Goal: Task Accomplishment & Management: Manage account settings

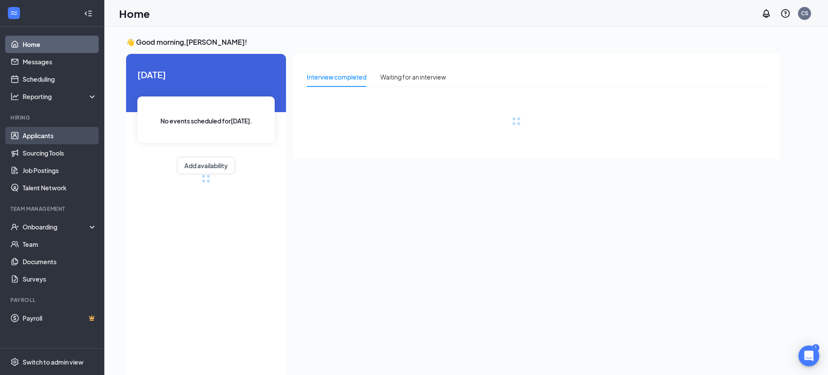
click at [44, 133] on link "Applicants" at bounding box center [60, 135] width 74 height 17
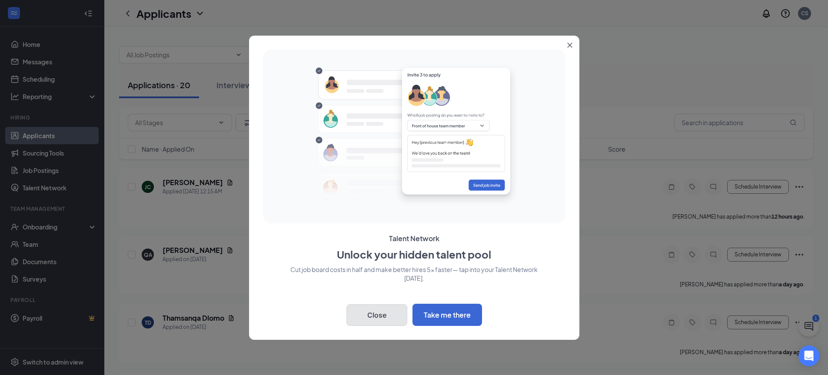
click at [390, 322] on button "Close" at bounding box center [376, 315] width 61 height 22
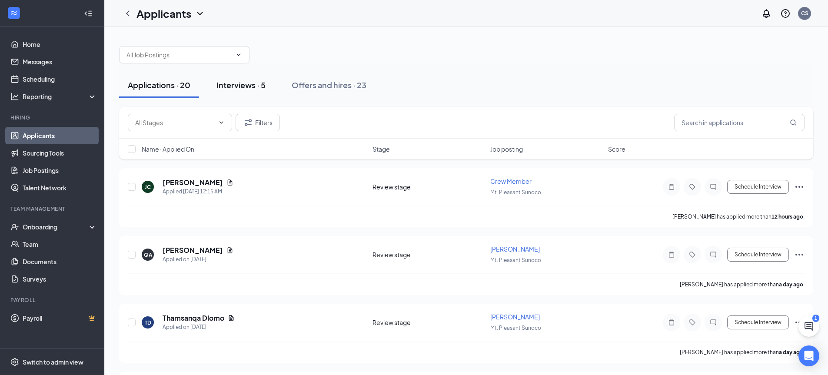
click at [264, 87] on div "Interviews · 5" at bounding box center [240, 85] width 49 height 11
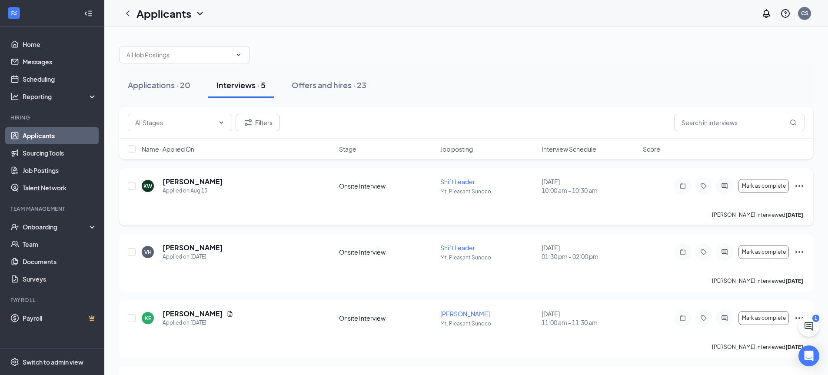
click at [801, 186] on icon "Ellipses" at bounding box center [799, 186] width 10 height 10
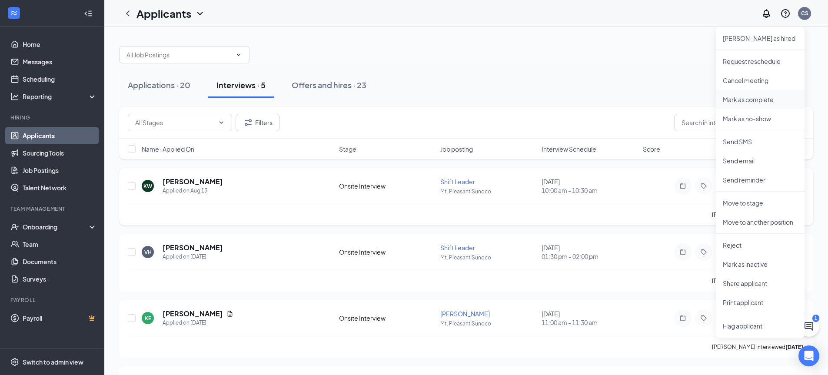
click at [734, 99] on p "Mark as complete" at bounding box center [760, 99] width 75 height 9
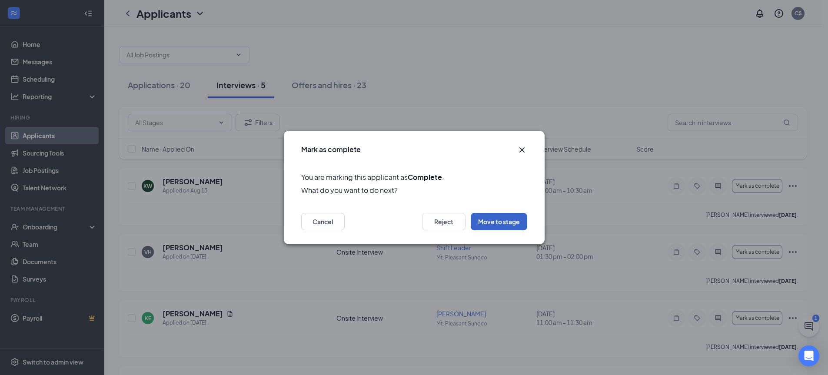
click at [489, 223] on button "Move to stage" at bounding box center [499, 221] width 57 height 17
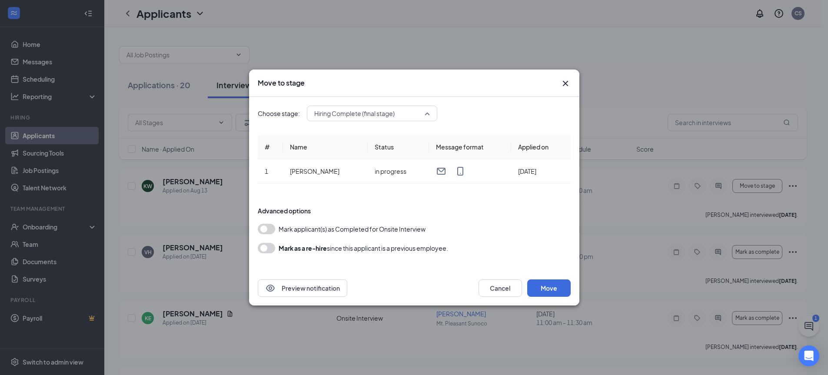
click at [428, 114] on span "Hiring Complete (final stage)" at bounding box center [372, 113] width 116 height 13
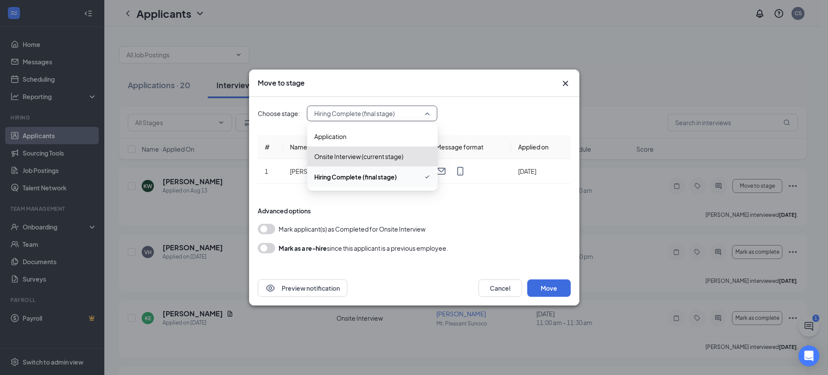
click at [387, 178] on span "Hiring Complete (final stage)" at bounding box center [355, 177] width 83 height 10
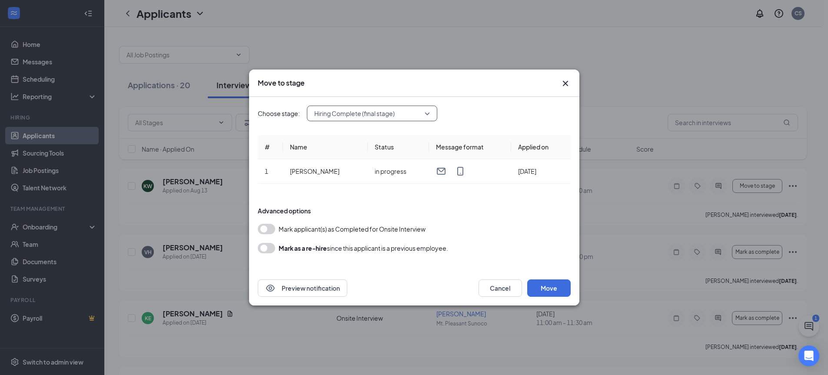
click at [267, 229] on button "button" at bounding box center [266, 229] width 17 height 10
click at [553, 290] on button "Move" at bounding box center [548, 288] width 43 height 17
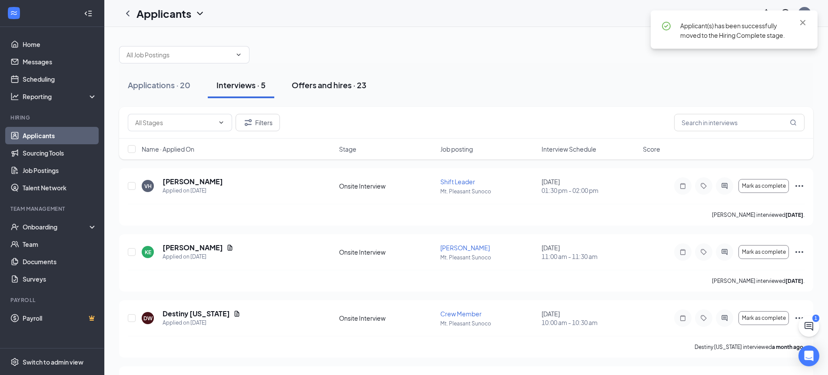
click at [324, 87] on div "Offers and hires · 23" at bounding box center [329, 85] width 75 height 11
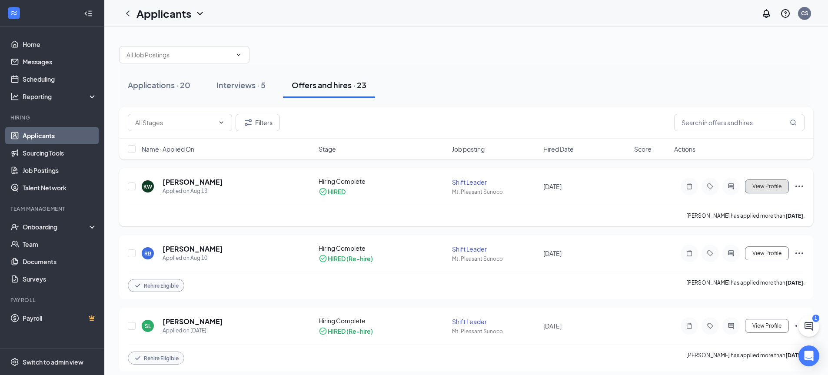
click at [765, 190] on button "View Profile" at bounding box center [767, 187] width 44 height 14
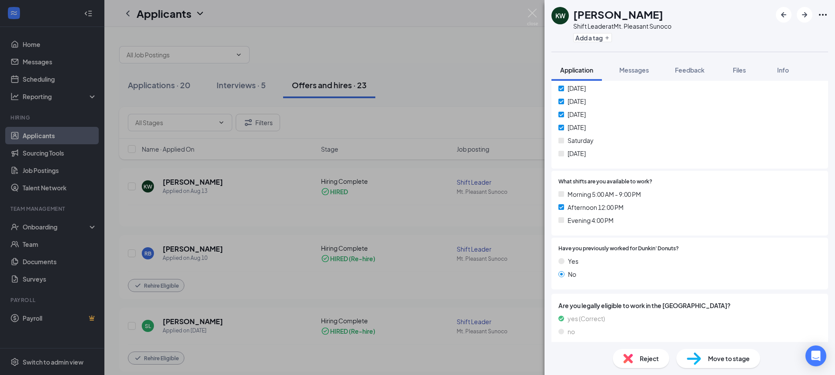
scroll to position [174, 0]
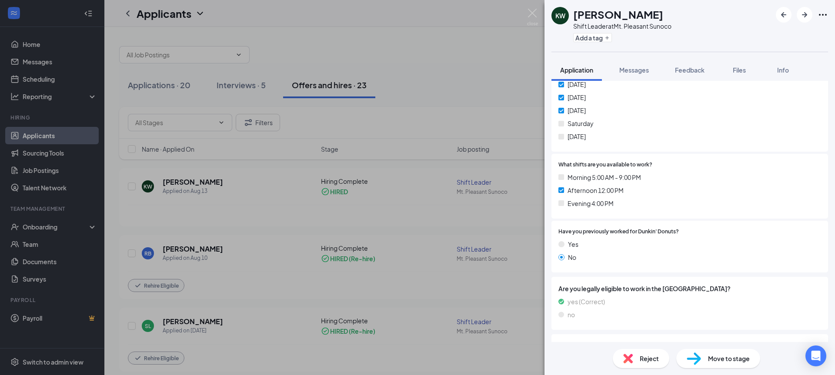
click at [724, 358] on span "Move to stage" at bounding box center [729, 359] width 42 height 10
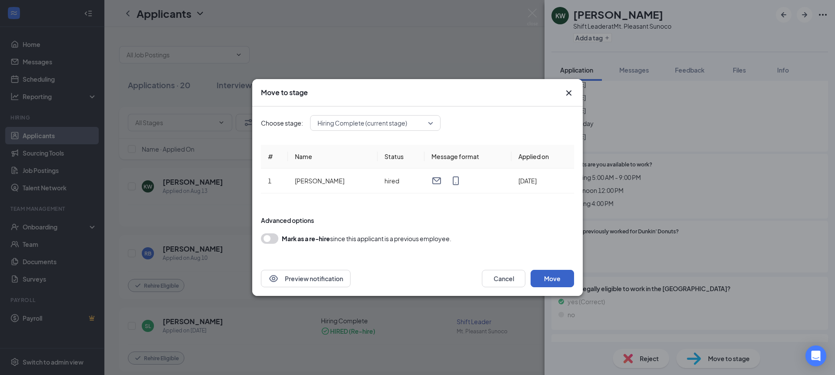
click at [557, 279] on button "Move" at bounding box center [551, 278] width 43 height 17
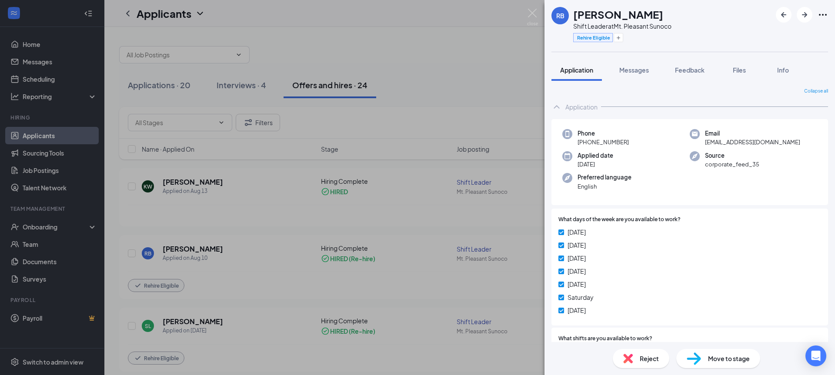
click at [414, 41] on div "RB [PERSON_NAME] Shift Leader at Mt. Pleasant Sunoco Rehire Eligible Applicatio…" at bounding box center [417, 187] width 835 height 375
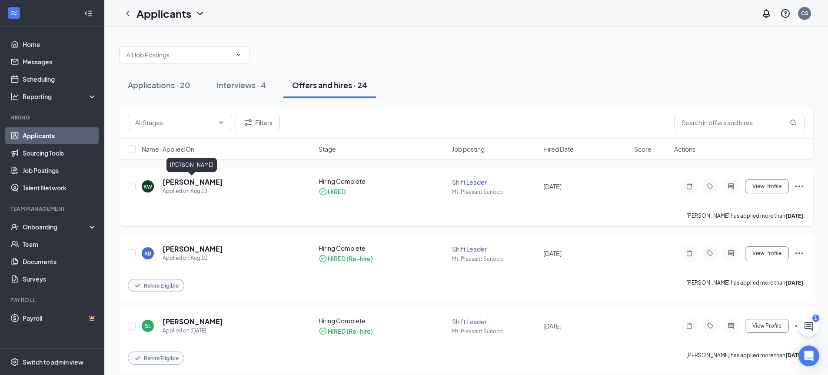
click at [175, 185] on h5 "[PERSON_NAME]" at bounding box center [193, 182] width 60 height 10
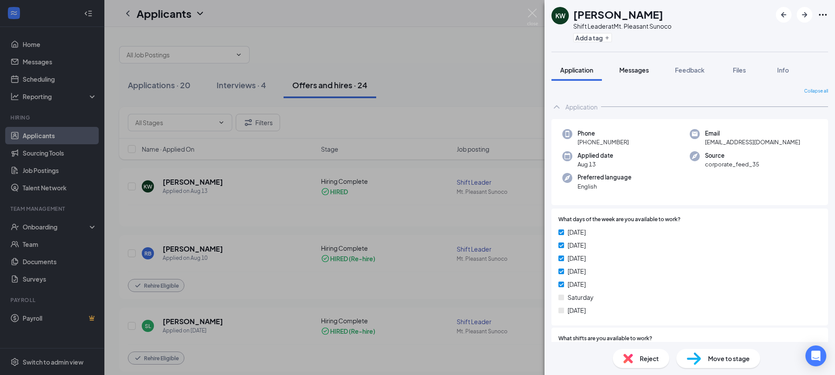
click at [630, 69] on span "Messages" at bounding box center [634, 70] width 30 height 8
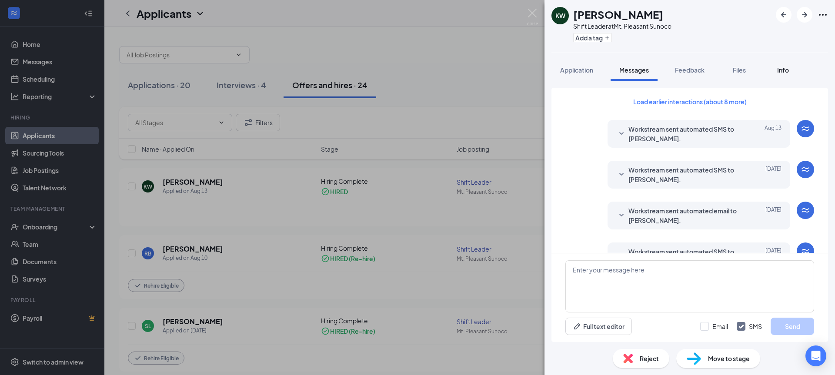
click at [781, 71] on span "Info" at bounding box center [783, 70] width 12 height 8
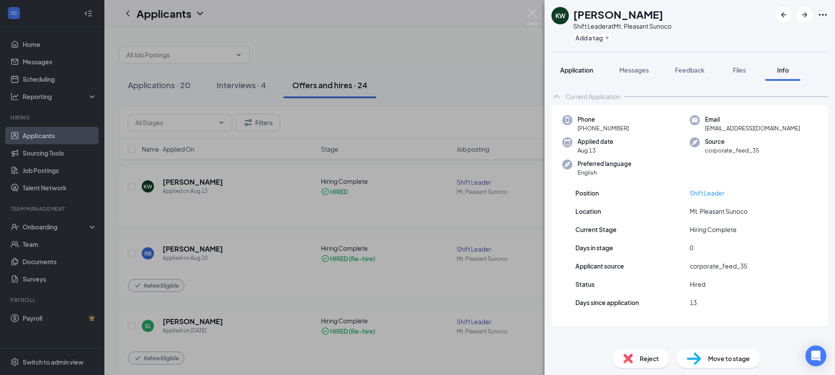
click at [576, 72] on span "Application" at bounding box center [576, 70] width 33 height 8
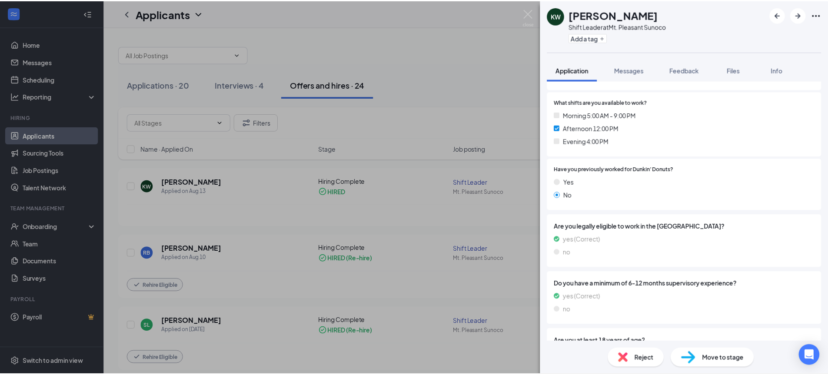
scroll to position [279, 0]
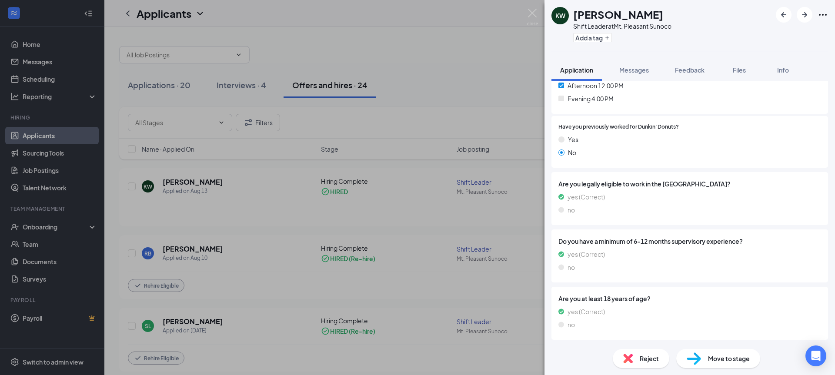
click at [412, 22] on div "KW [PERSON_NAME] Shift Leader at Mt. Pleasant Sunoco Add a tag Application Mess…" at bounding box center [417, 187] width 835 height 375
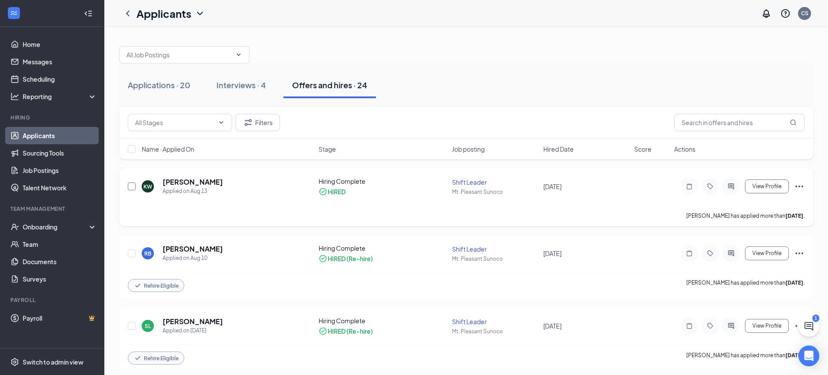
click at [132, 189] on input "checkbox" at bounding box center [132, 187] width 8 height 8
checkbox input "true"
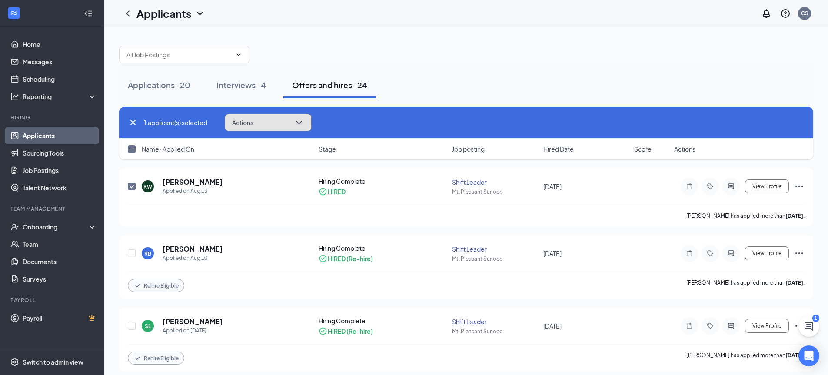
click at [296, 126] on icon "ChevronDown" at bounding box center [299, 122] width 10 height 10
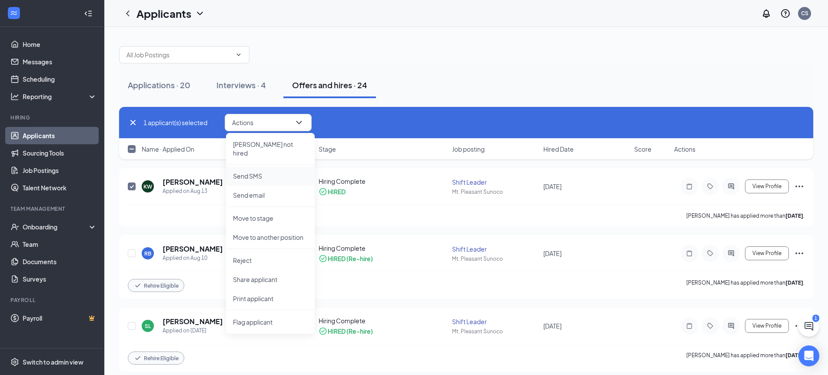
click at [256, 172] on p "Send SMS" at bounding box center [270, 176] width 75 height 9
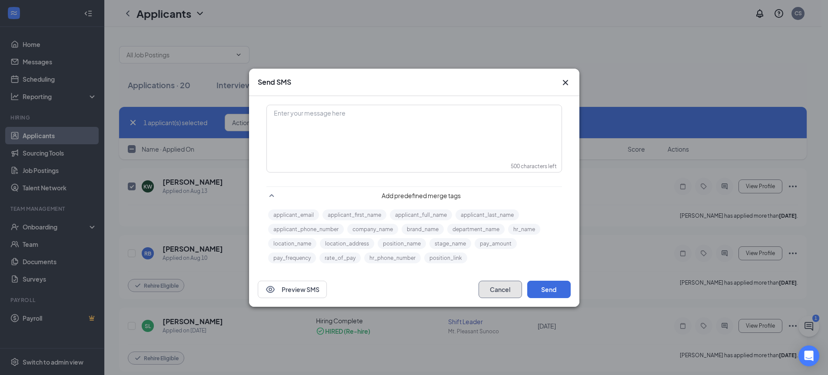
click at [509, 288] on button "Cancel" at bounding box center [500, 289] width 43 height 17
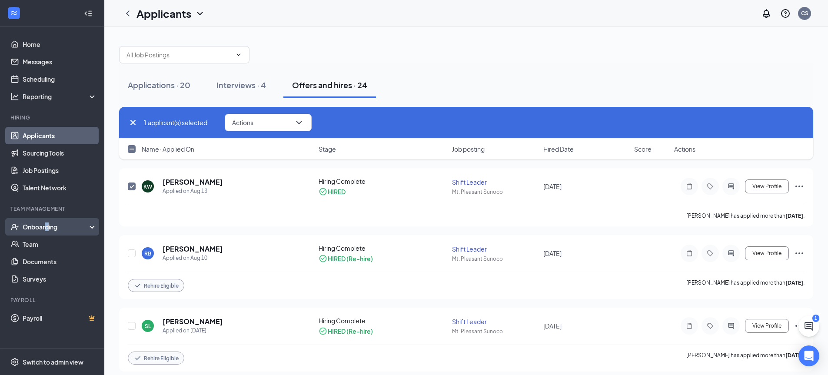
click at [47, 226] on div "Onboarding" at bounding box center [56, 227] width 67 height 9
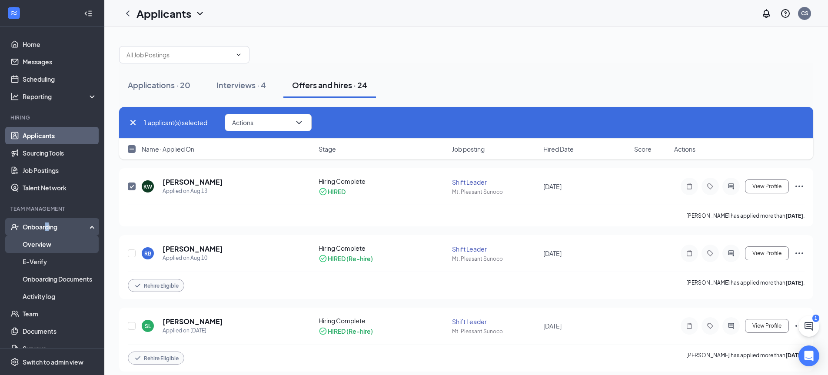
click at [38, 241] on link "Overview" at bounding box center [60, 244] width 74 height 17
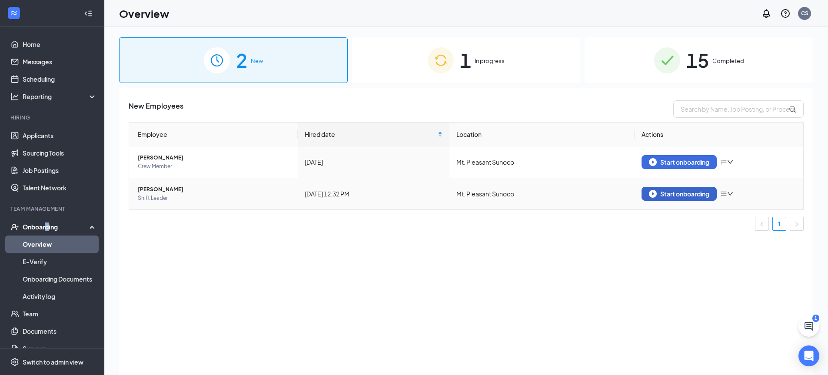
click at [686, 191] on div "Start onboarding" at bounding box center [679, 194] width 60 height 8
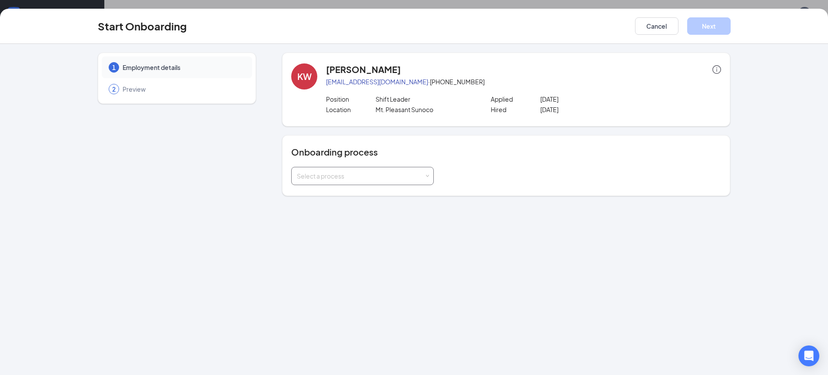
click at [429, 175] on div "Select a process" at bounding box center [362, 176] width 143 height 18
click at [400, 195] on li "General Onboarding Process" at bounding box center [362, 195] width 143 height 16
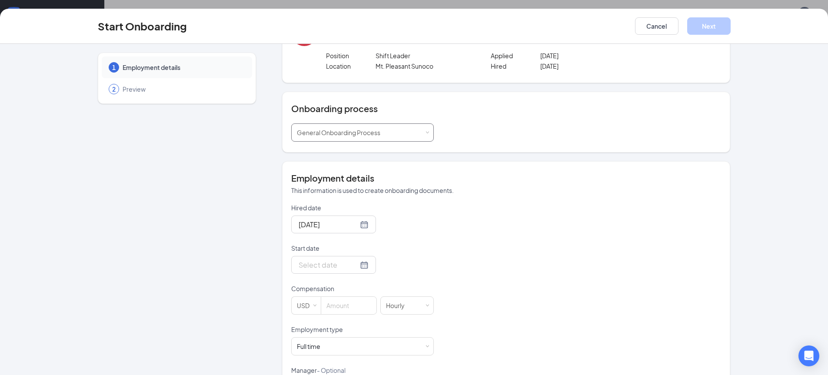
scroll to position [84, 0]
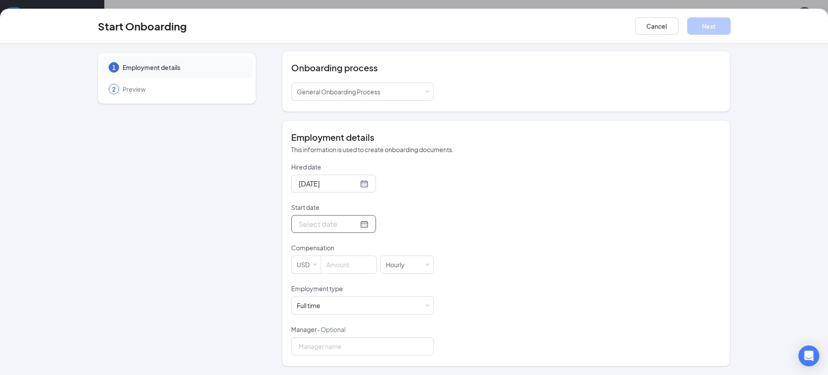
click at [355, 220] on div at bounding box center [334, 224] width 70 height 11
type input "[DATE]"
click at [316, 340] on div "1" at bounding box center [320, 341] width 10 height 10
click at [367, 260] on span "Increase Value" at bounding box center [371, 261] width 9 height 10
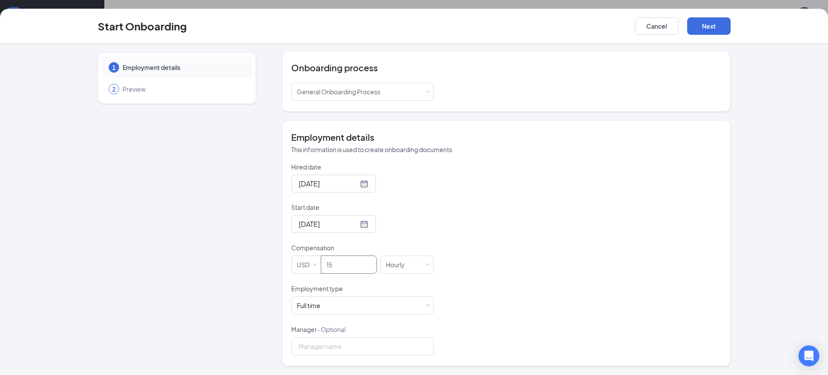
type input "15"
click at [482, 275] on div "Hired date [DATE] Start date [DATE] [DATE] Su Mo Tu We Th Fr Sa 31 1 2 3 4 5 6 …" at bounding box center [506, 259] width 430 height 193
click at [417, 304] on div "Full time Works 30+ hours per week and is reasonably expected to work" at bounding box center [362, 305] width 131 height 17
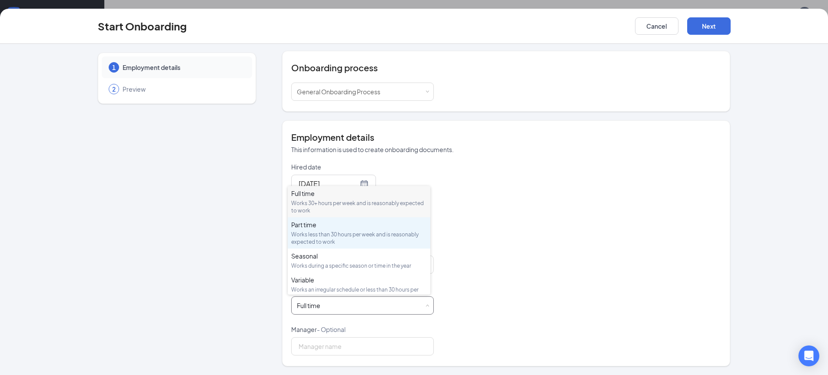
click at [362, 230] on div "Part time Works less than 30 hours per week and is reasonably expected to work" at bounding box center [359, 232] width 136 height 25
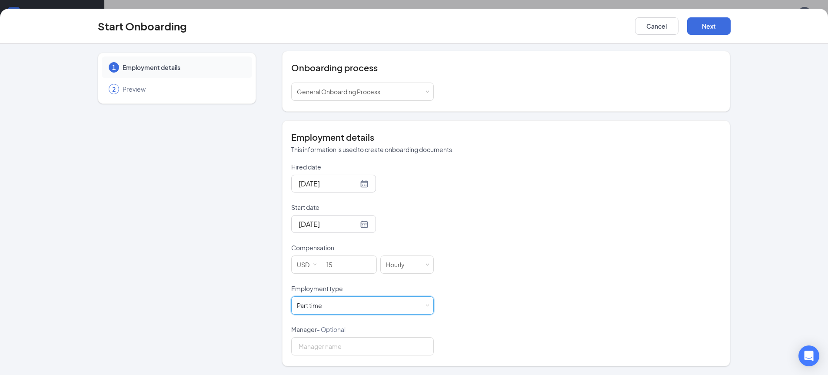
click at [562, 259] on div "Hired date [DATE] Start date [DATE] [DATE] Su Mo Tu We Th Fr Sa 31 1 2 3 4 5 6 …" at bounding box center [506, 259] width 430 height 193
click at [716, 23] on button "Next" at bounding box center [708, 25] width 43 height 17
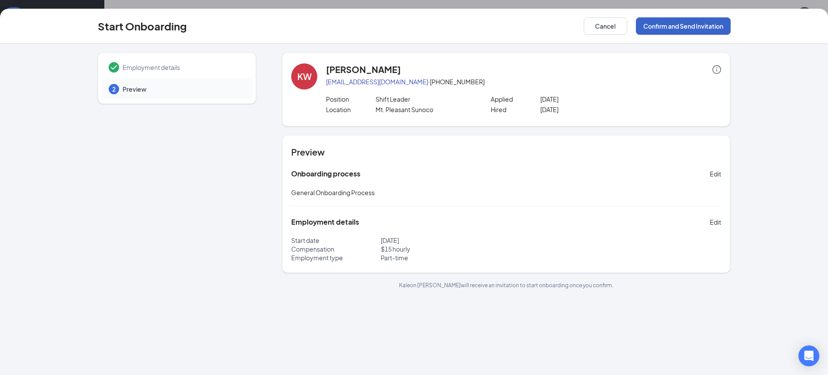
click at [706, 27] on button "Confirm and Send Invitation" at bounding box center [683, 25] width 95 height 17
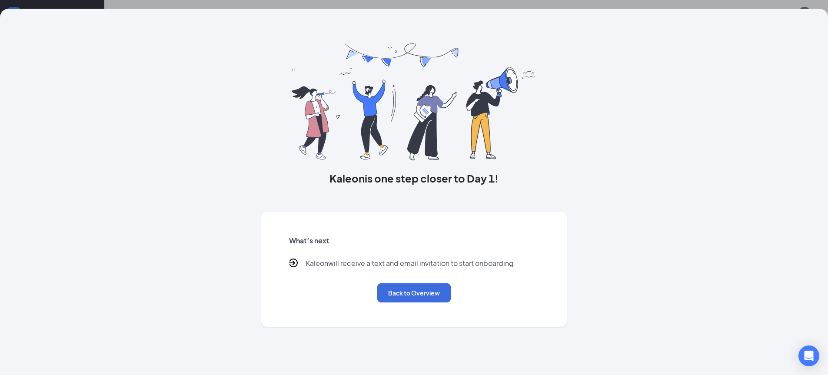
click at [802, 64] on div "[PERSON_NAME] is one step closer to Day 1! What’s next [PERSON_NAME] will recei…" at bounding box center [414, 192] width 828 height 366
